Goal: Information Seeking & Learning: Learn about a topic

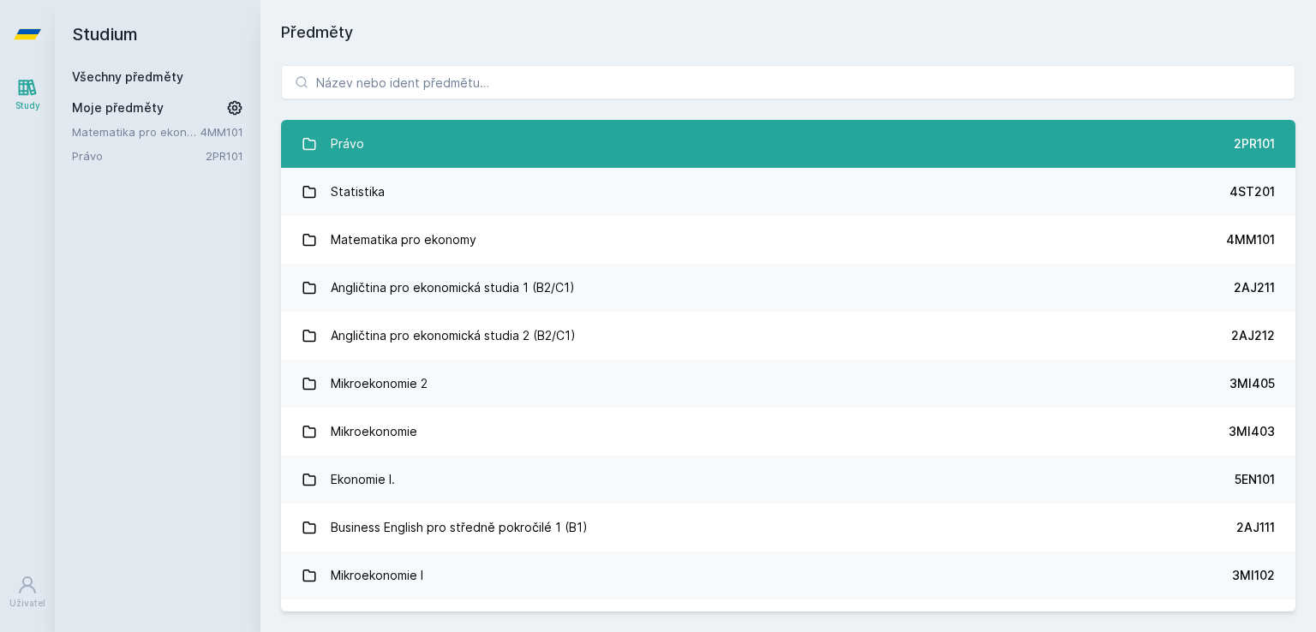
click at [445, 147] on link "Právo 2PR101" at bounding box center [788, 144] width 1014 height 48
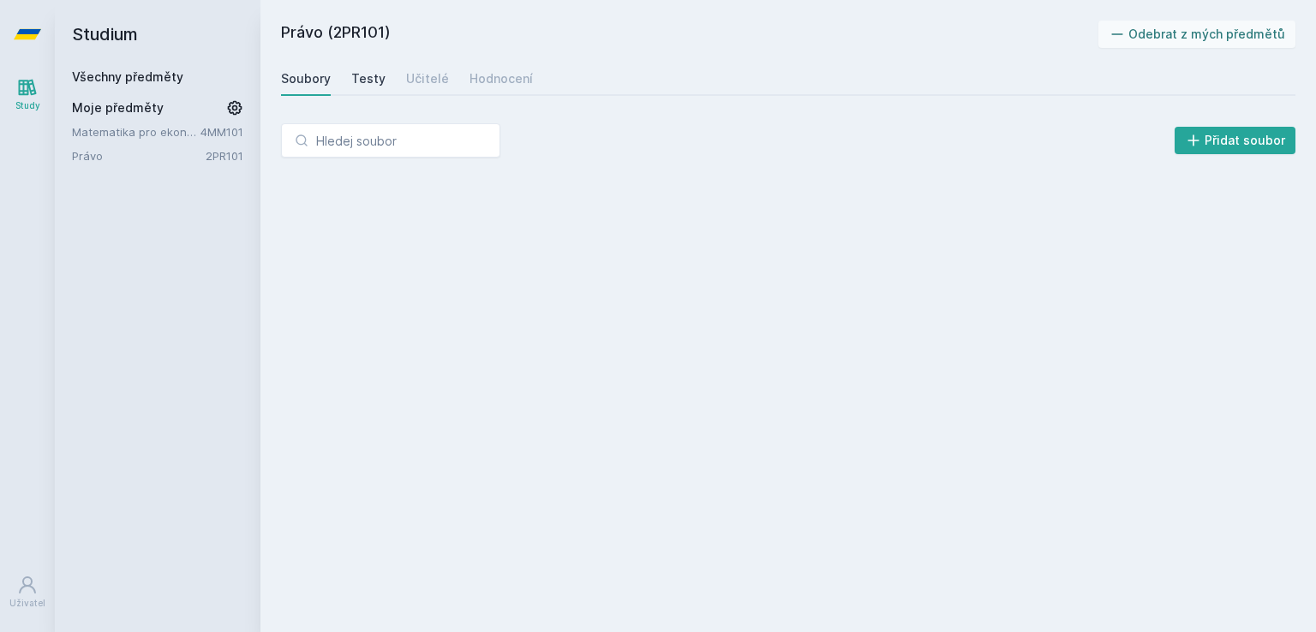
click at [368, 79] on div "Testy" at bounding box center [368, 78] width 34 height 17
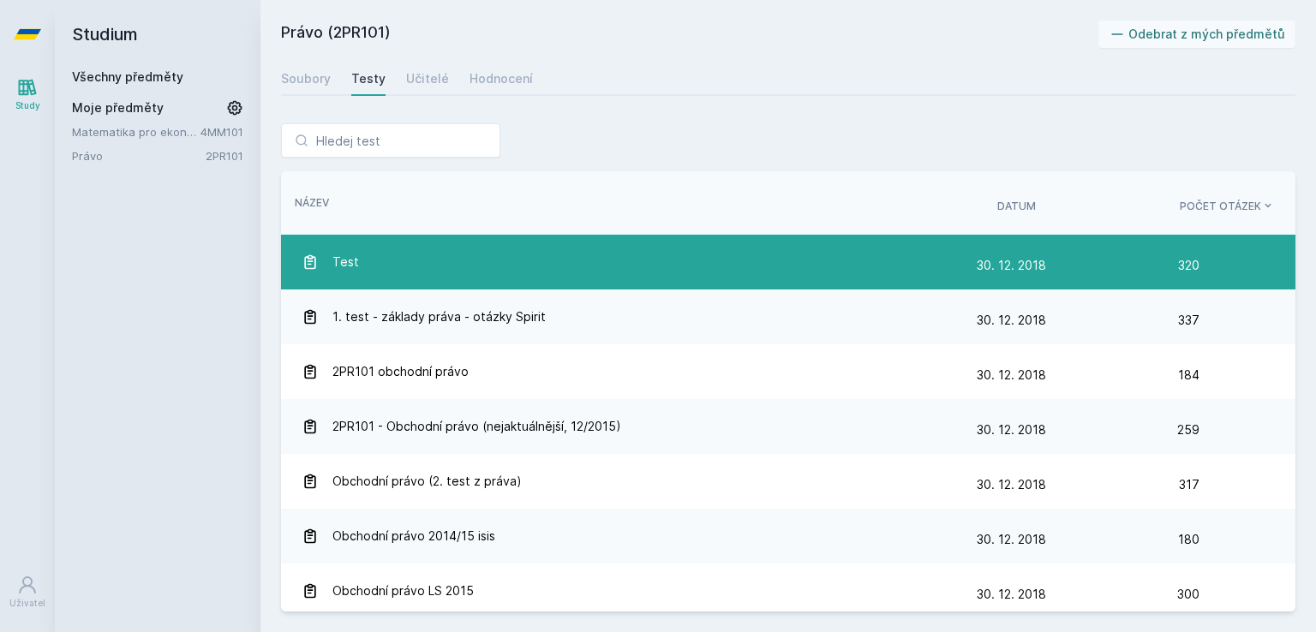
click at [701, 266] on div "Test" at bounding box center [638, 262] width 675 height 34
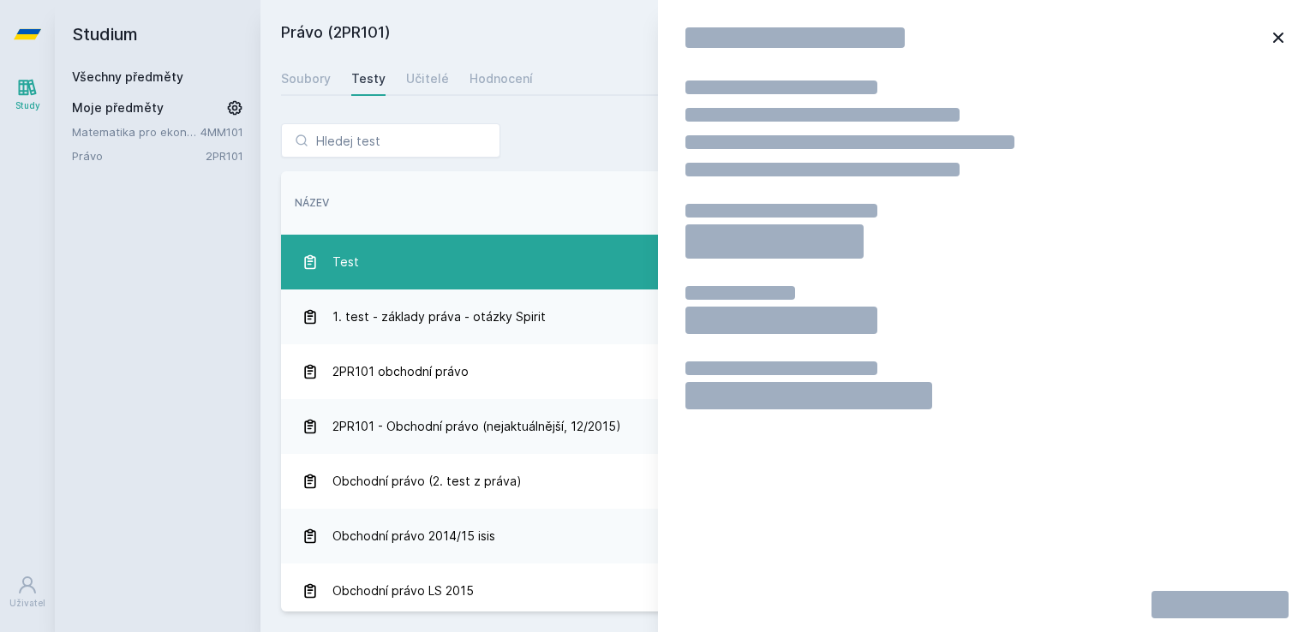
click at [701, 266] on div "Test" at bounding box center [638, 262] width 675 height 34
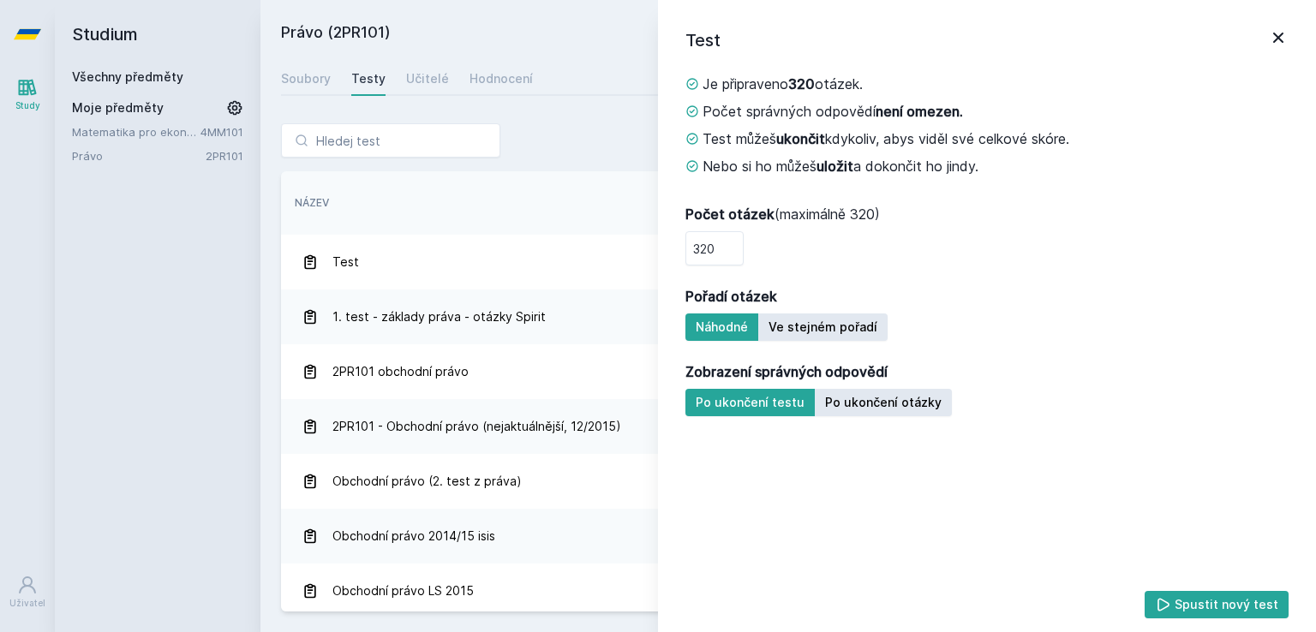
click at [1280, 45] on icon at bounding box center [1278, 37] width 21 height 21
